Goal: Find contact information: Find contact information

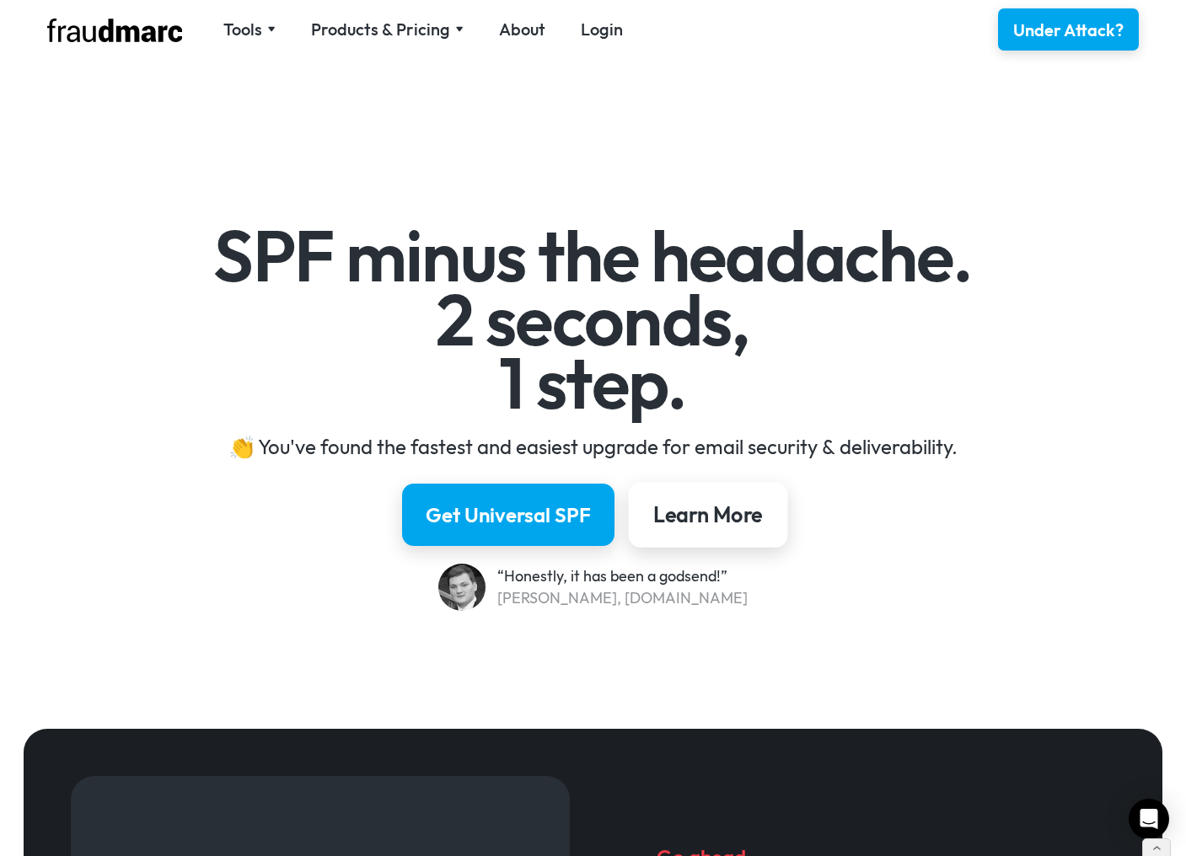
click at [716, 499] on link "Learn More" at bounding box center [708, 515] width 159 height 66
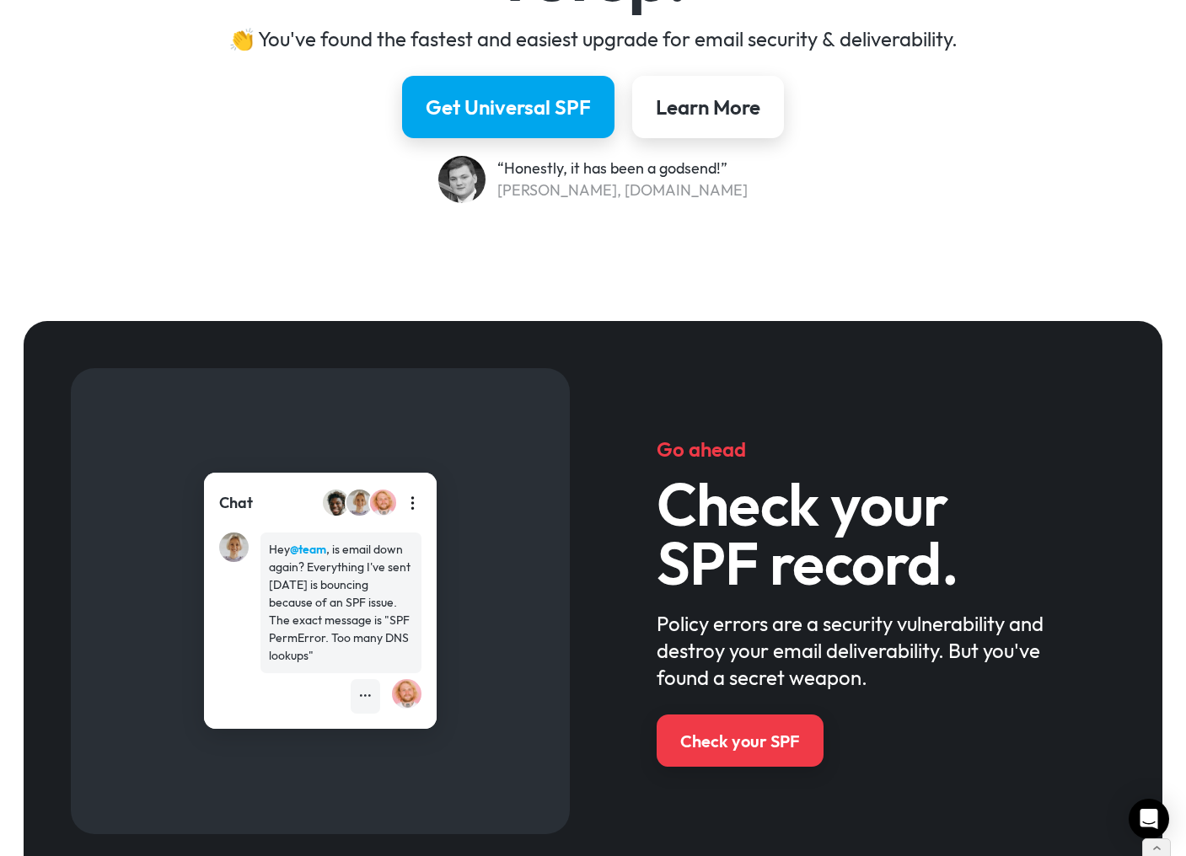
scroll to position [411, 0]
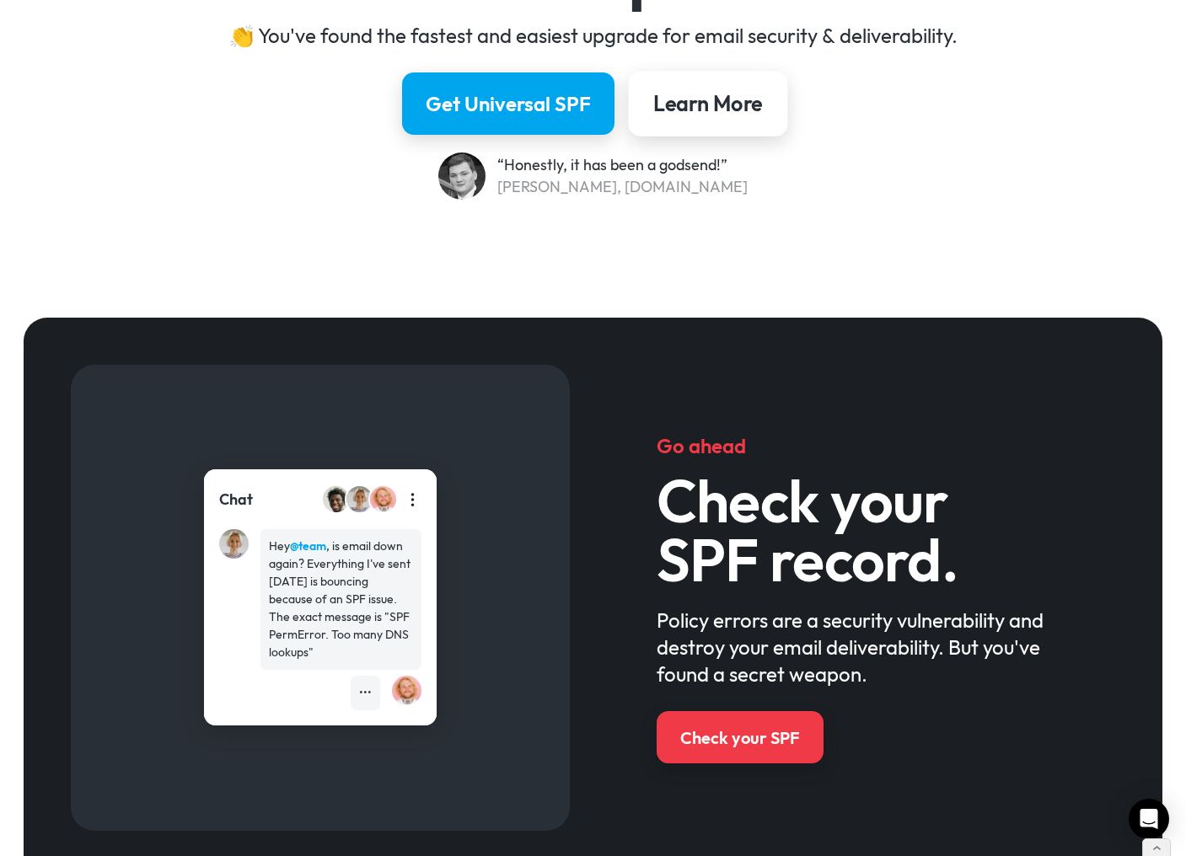
click at [694, 104] on div "Learn More" at bounding box center [708, 103] width 110 height 29
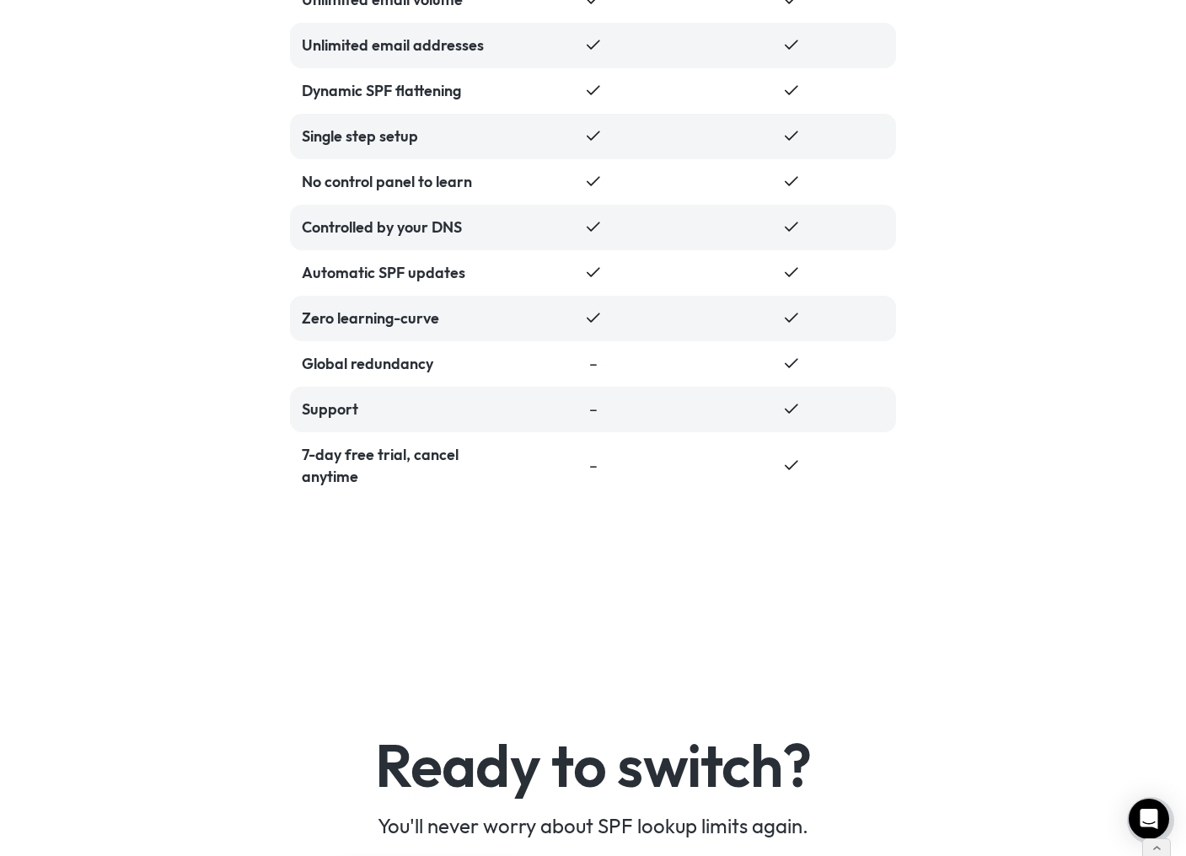
scroll to position [3777, 0]
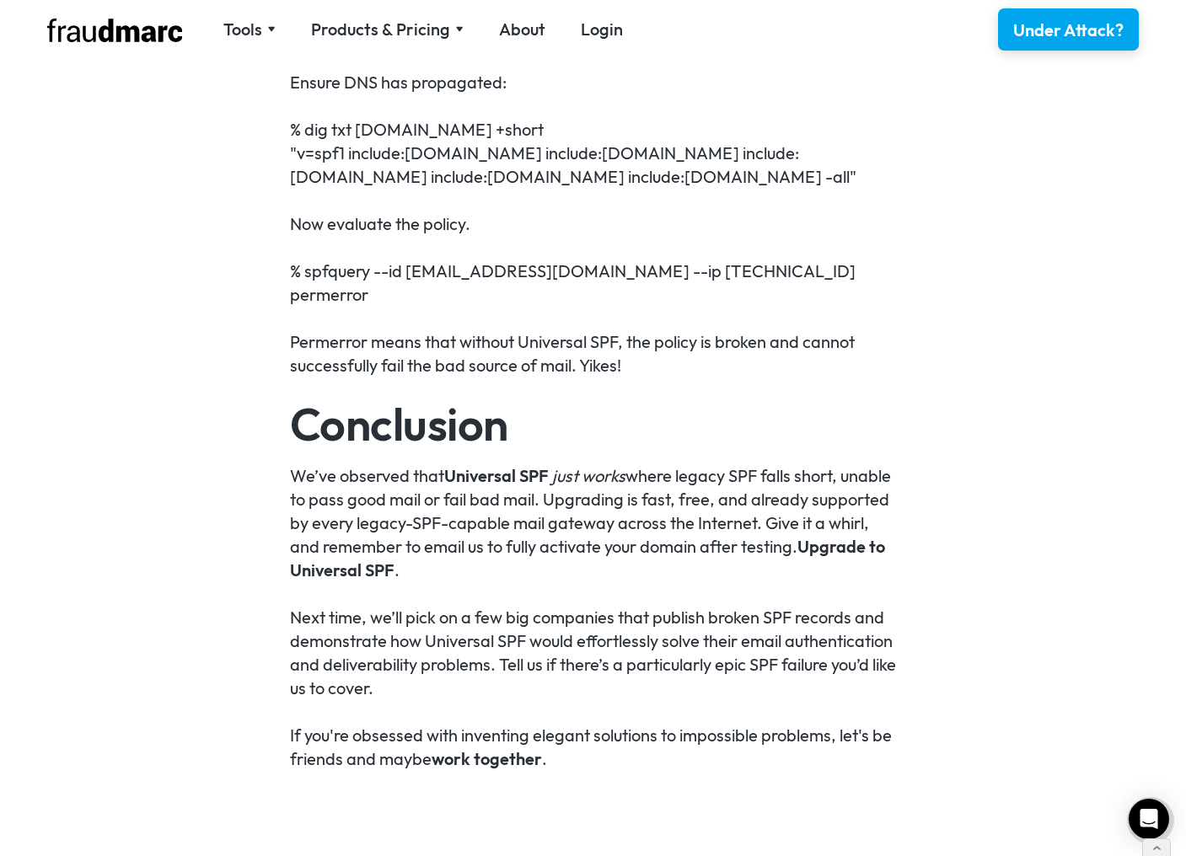
scroll to position [5758, 0]
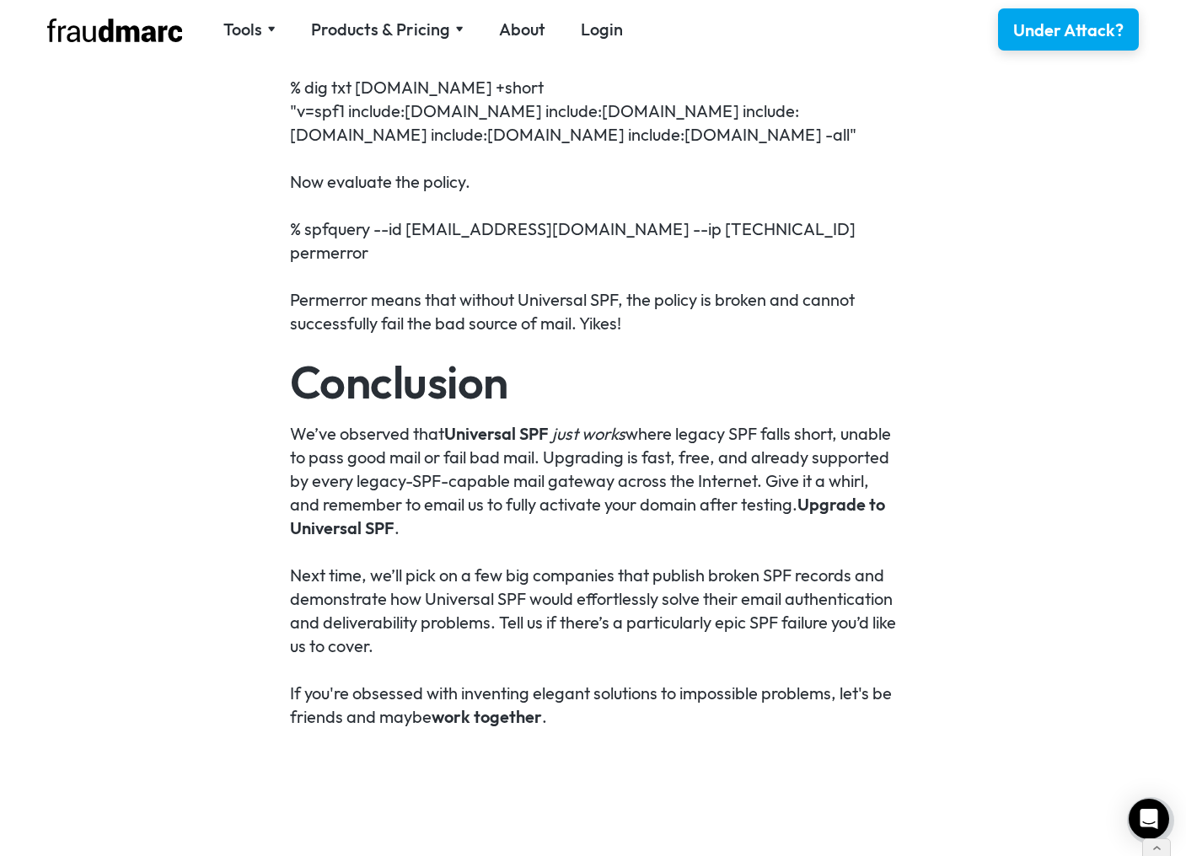
click at [499, 706] on link "work together" at bounding box center [486, 716] width 110 height 21
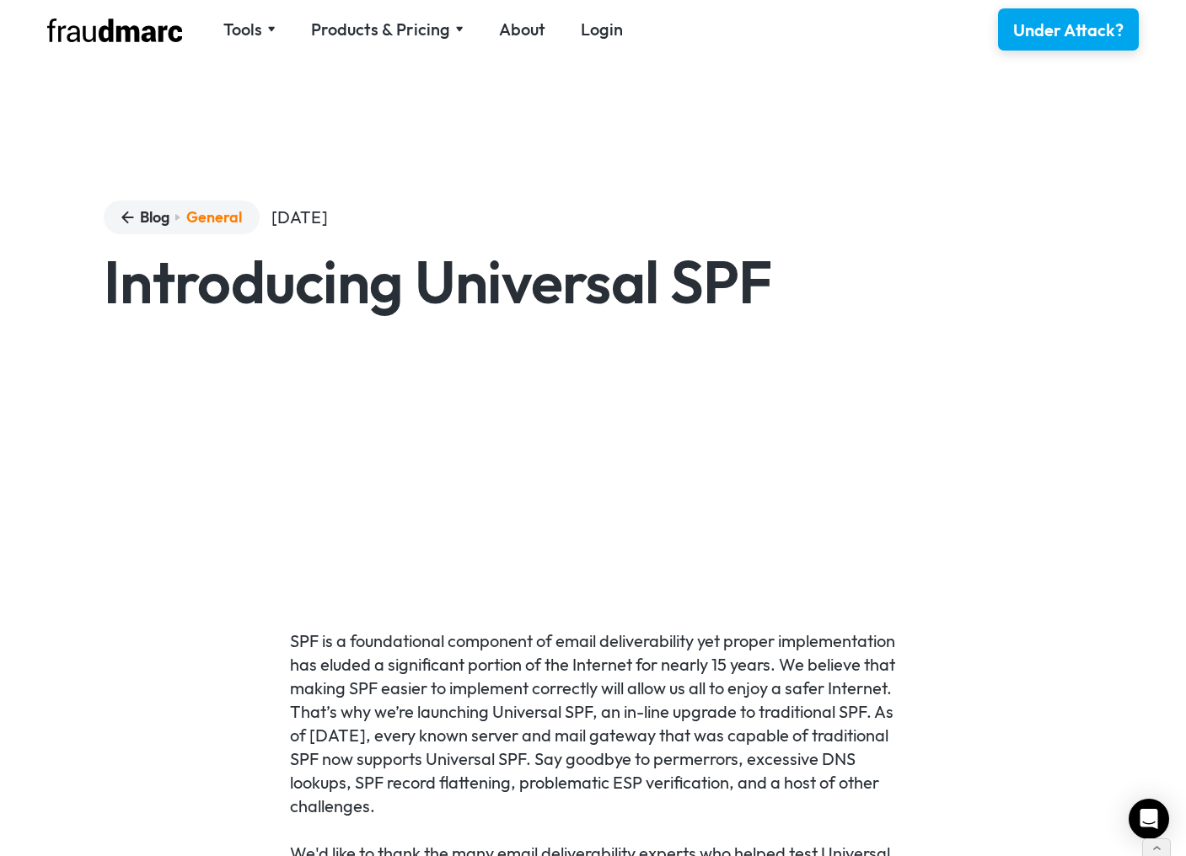
scroll to position [0, 0]
